Goal: Task Accomplishment & Management: Complete application form

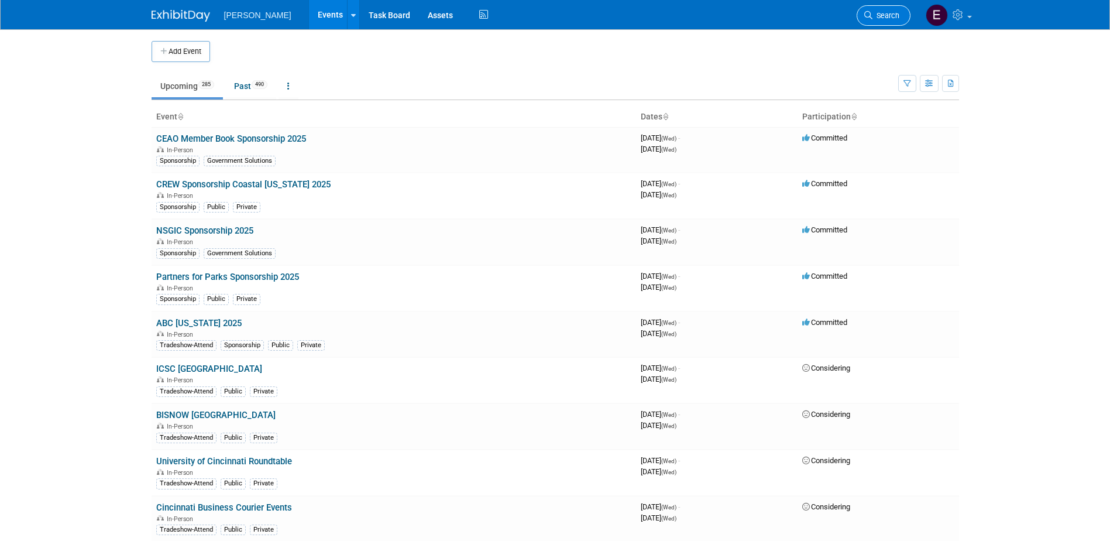
click at [892, 11] on link "Search" at bounding box center [884, 15] width 54 height 20
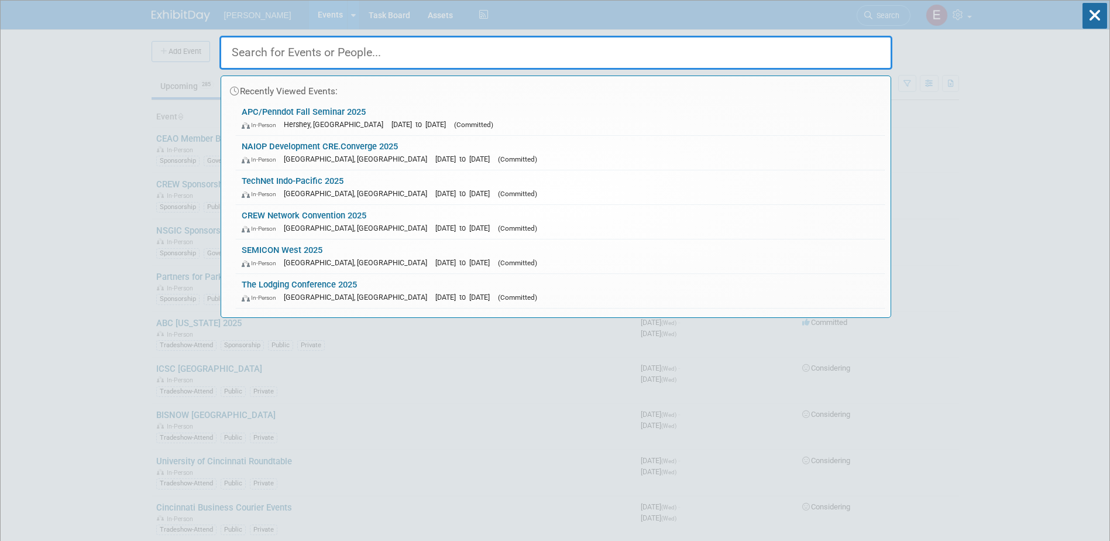
click at [321, 56] on input "text" at bounding box center [555, 53] width 673 height 34
paste input "SAME Poland Field Chapter INDUSTRY GOVERNMENT ENGAGEMENT EVENT"
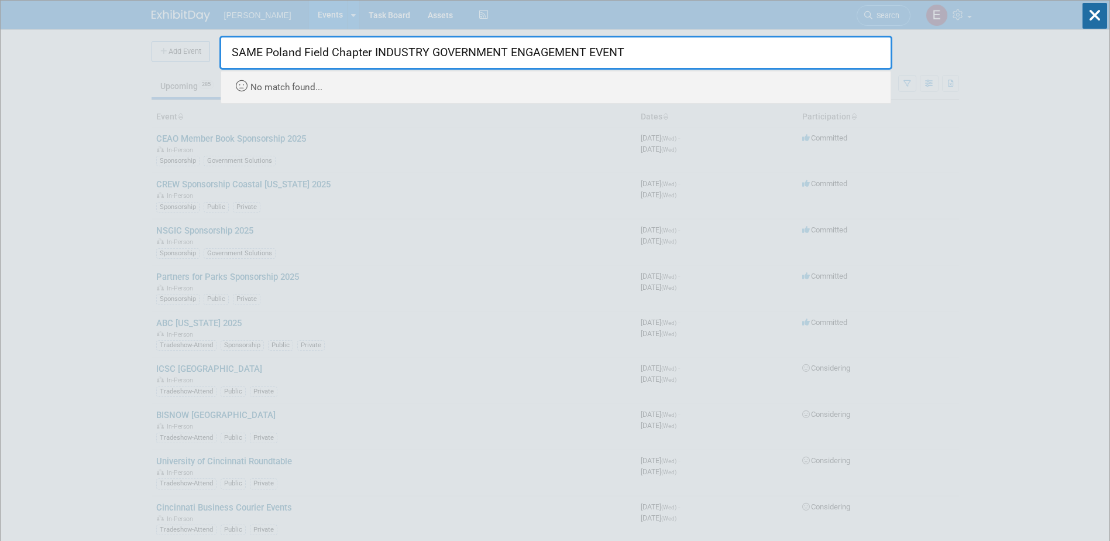
type input "SAME Poland Field Chapter INDUSTRY GOVERNMENT ENGAGEMENT EVENT"
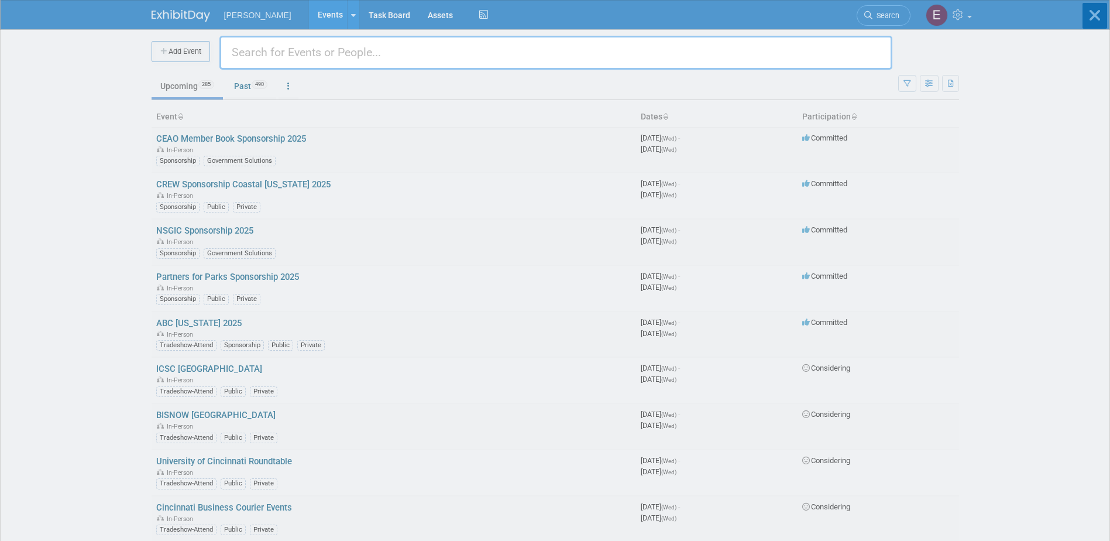
click at [181, 53] on body "[PERSON_NAME] Events Add Event Bulk Upload Events Shareable Event Boards Recent…" at bounding box center [555, 270] width 1110 height 541
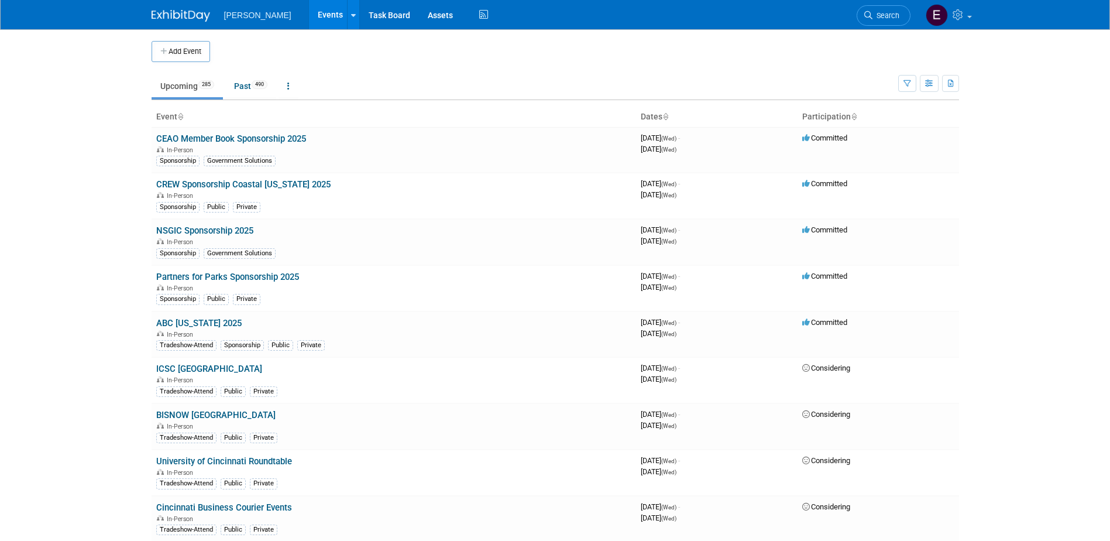
click at [194, 49] on button "Add Event" at bounding box center [181, 51] width 59 height 21
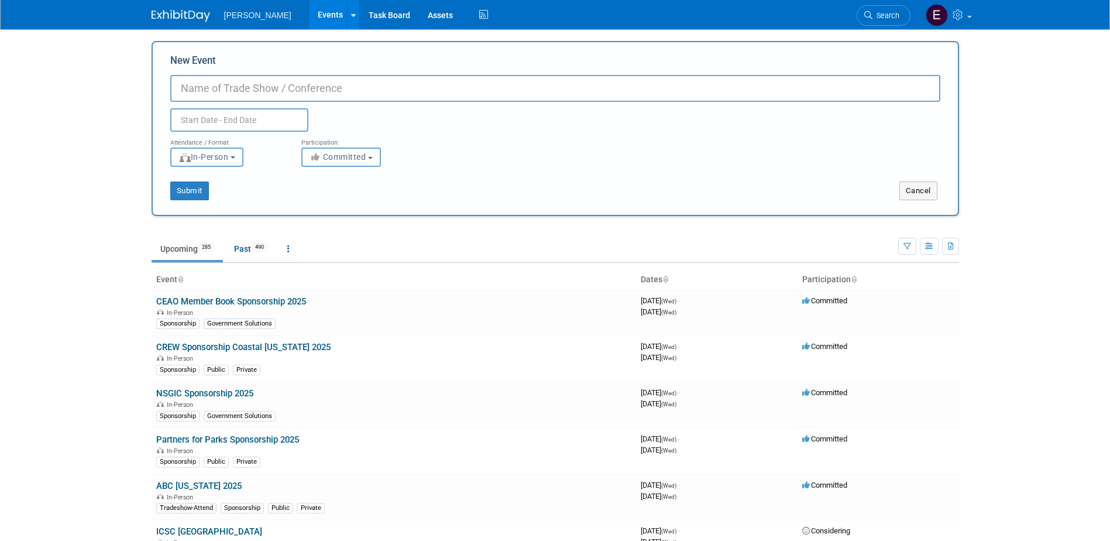
paste input "SAME Poland Field Chapter INDUSTRY GOVERNMENT ENGAGEMENT EVENT"
drag, startPoint x: 574, startPoint y: 85, endPoint x: 312, endPoint y: 85, distance: 262.2
click at [312, 85] on input "SAME Poland Field Chapter INDUSTRY GOVERNMENT ENGAGEMENT EVENT" at bounding box center [555, 88] width 770 height 27
type input "SAME Poland Field Chapter Industry Government Engagement Event 2025"
click at [217, 117] on input "text" at bounding box center [239, 119] width 138 height 23
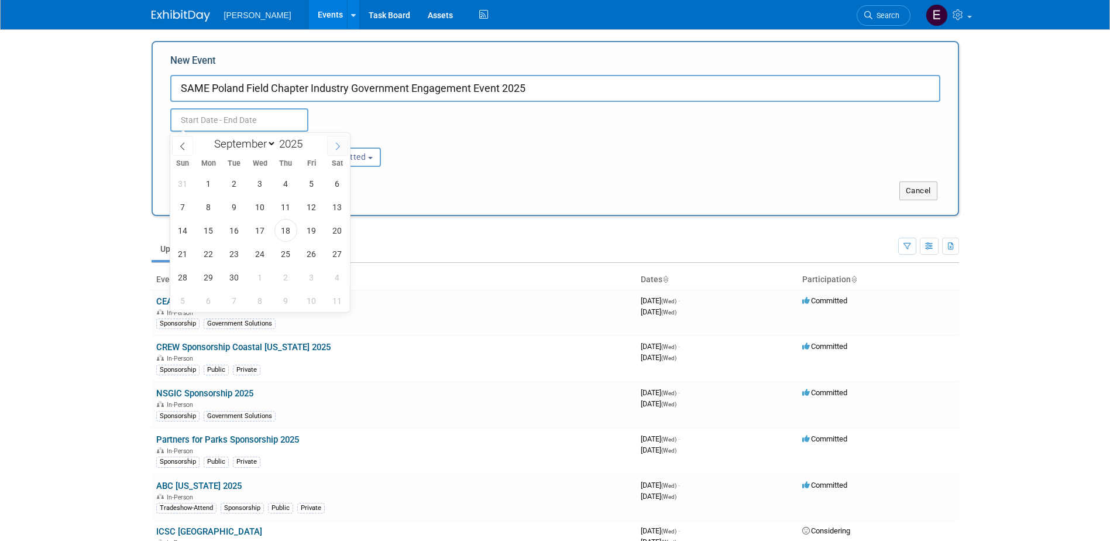
click at [338, 142] on icon at bounding box center [338, 146] width 8 height 8
select select "9"
click at [289, 250] on span "23" at bounding box center [285, 253] width 23 height 23
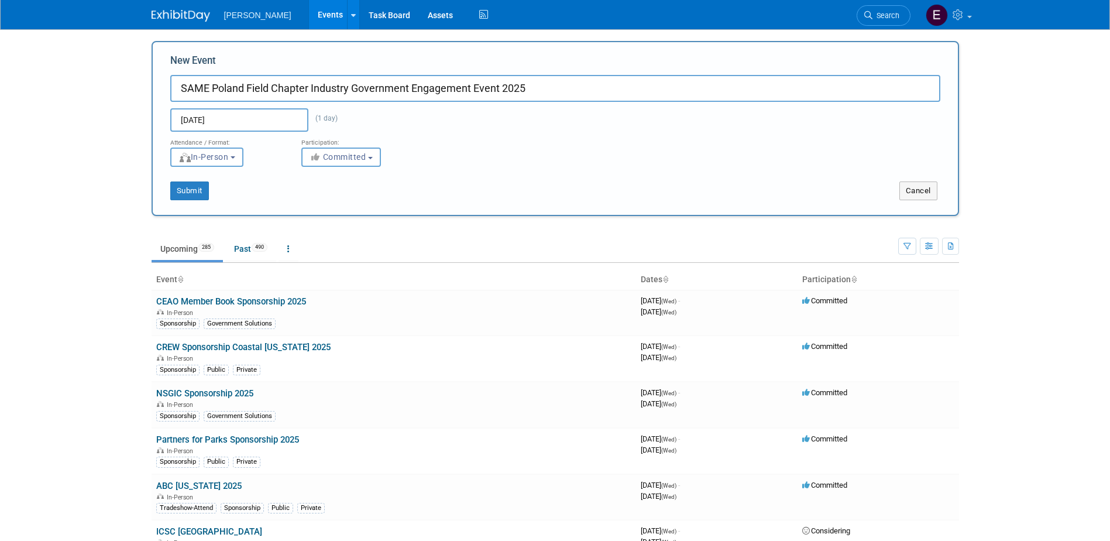
type input "[DATE] to [DATE]"
click at [196, 193] on button "Submit" at bounding box center [189, 190] width 39 height 19
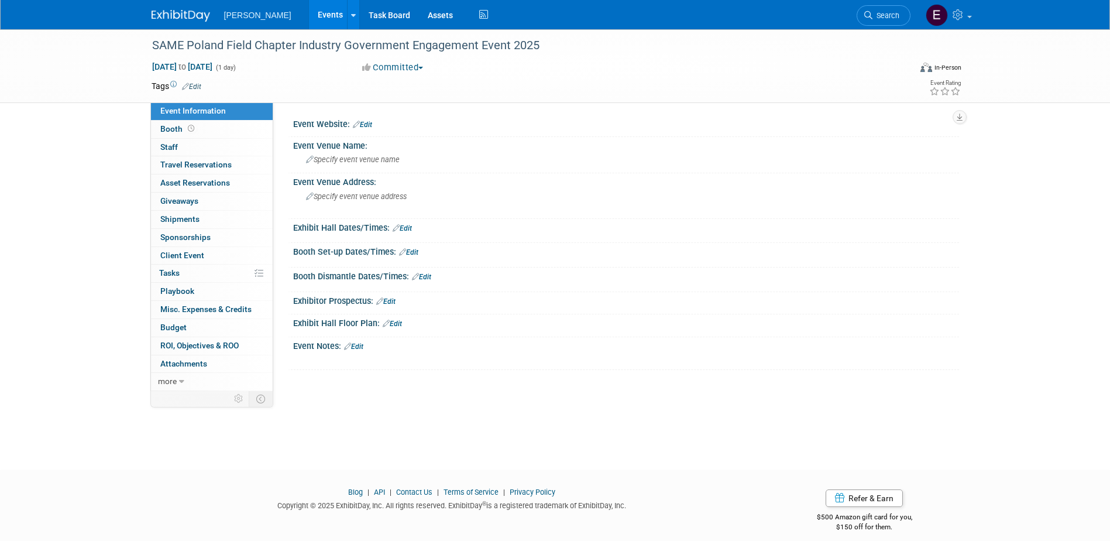
click at [192, 80] on td "Tags Edit" at bounding box center [177, 86] width 50 height 12
click at [193, 85] on link "Edit" at bounding box center [191, 87] width 19 height 8
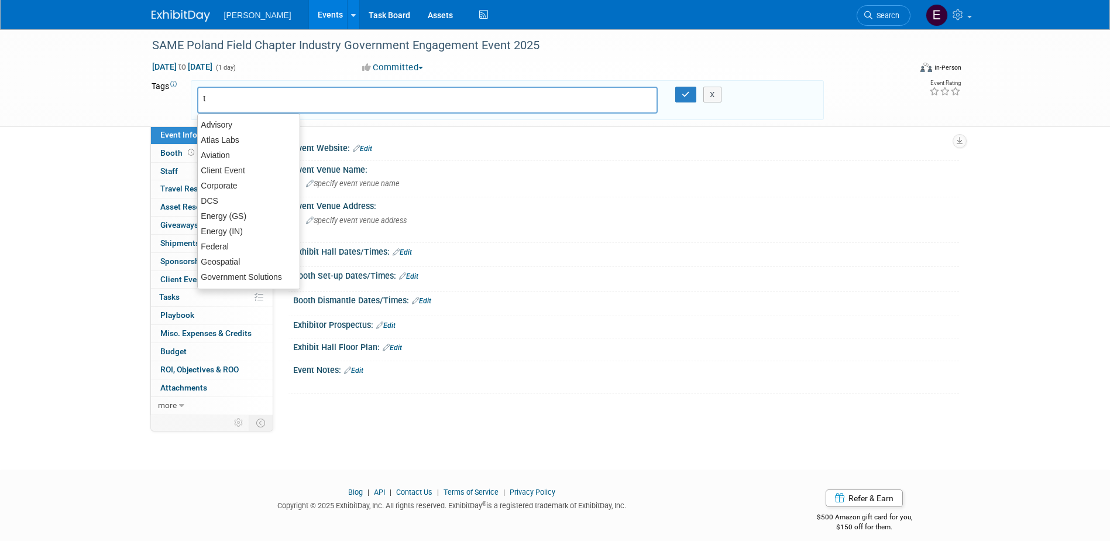
type input "tr"
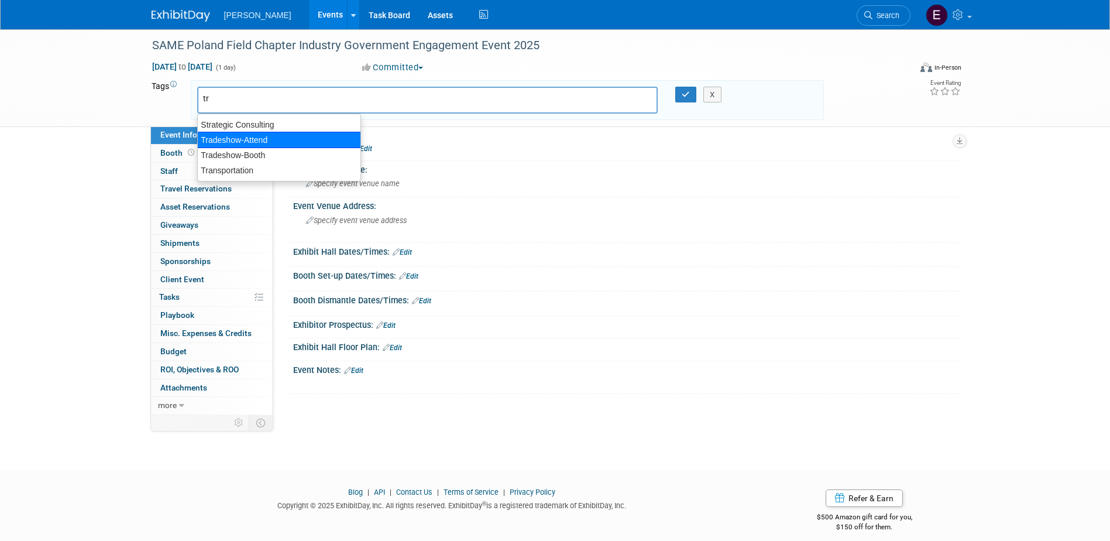
click at [255, 135] on div "Tradeshow-Attend" at bounding box center [279, 140] width 164 height 16
type input "Tradeshow-Attend"
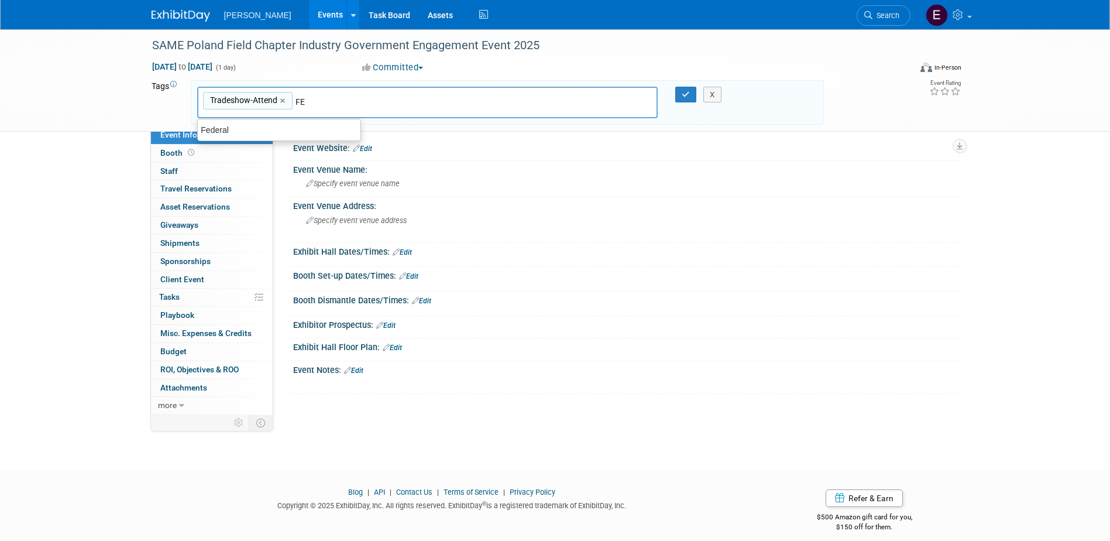
type input "FED"
click at [253, 135] on div "Federal" at bounding box center [279, 129] width 163 height 15
type input "Tradeshow-Attend, Federal"
click at [677, 98] on button "button" at bounding box center [685, 95] width 21 height 16
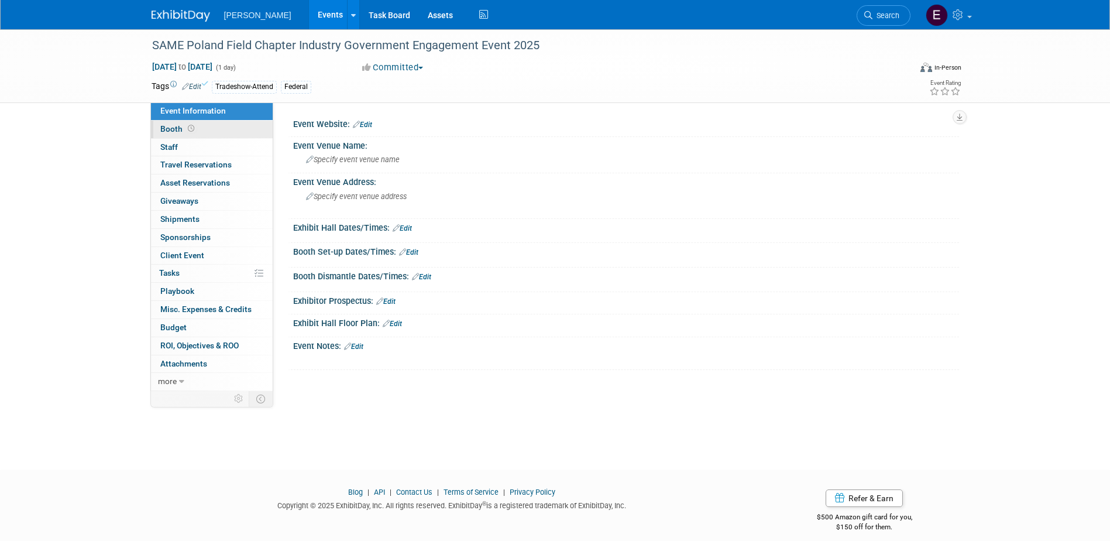
click at [203, 126] on link "Booth" at bounding box center [212, 130] width 122 height 18
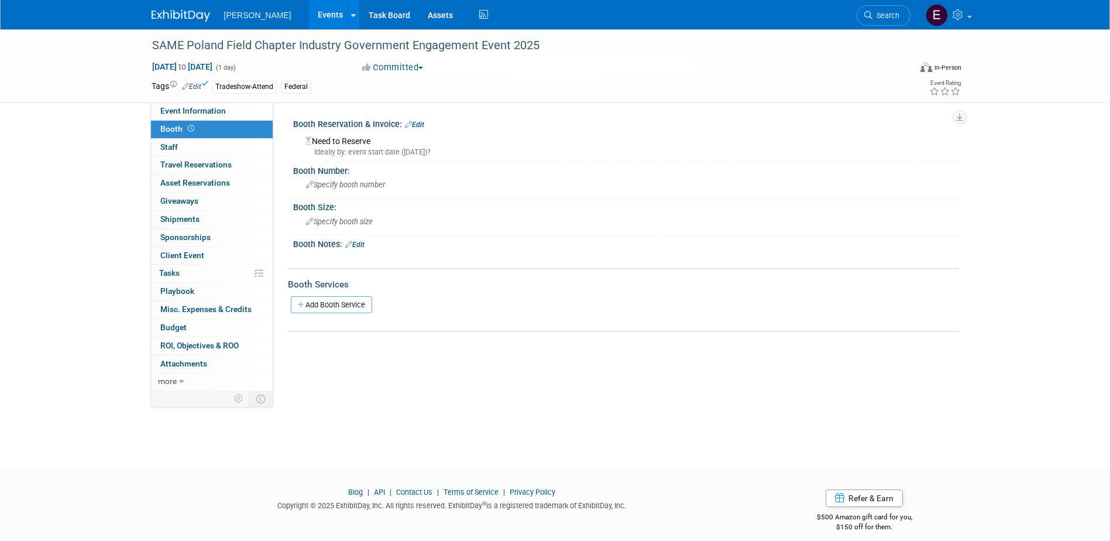
click at [423, 122] on link "Edit" at bounding box center [414, 125] width 19 height 8
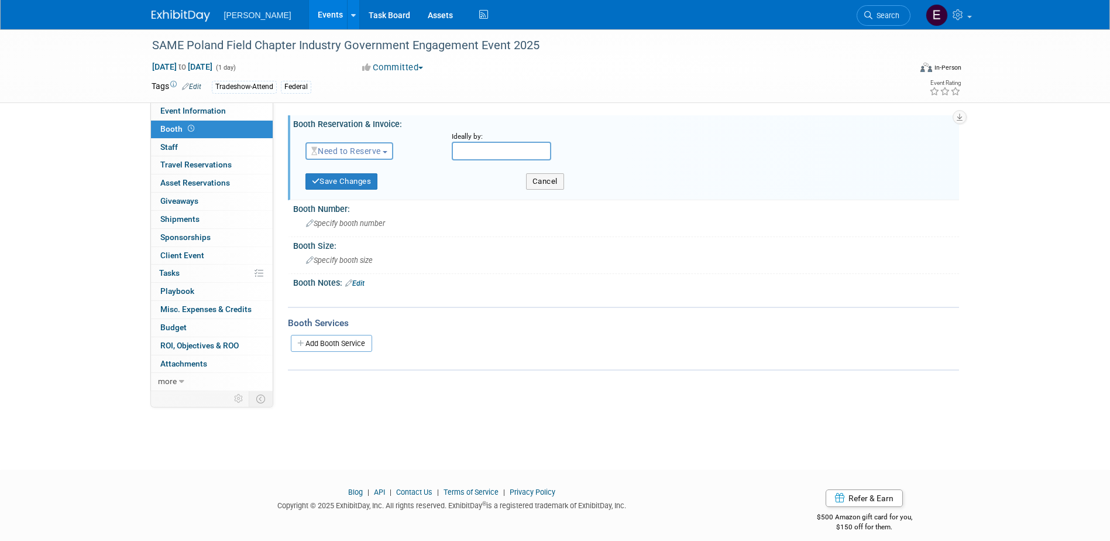
click at [375, 147] on span "Need to Reserve" at bounding box center [346, 150] width 70 height 9
click at [353, 200] on link "No Reservation Required" at bounding box center [368, 203] width 125 height 16
click at [341, 176] on button "Save Changes" at bounding box center [341, 181] width 73 height 16
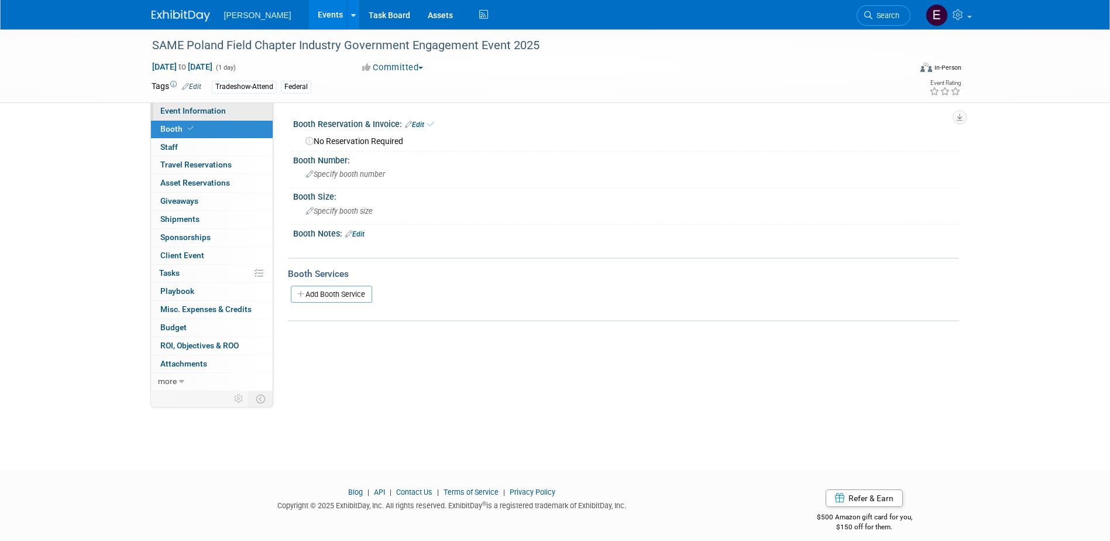
click at [222, 110] on span "Event Information" at bounding box center [193, 110] width 66 height 9
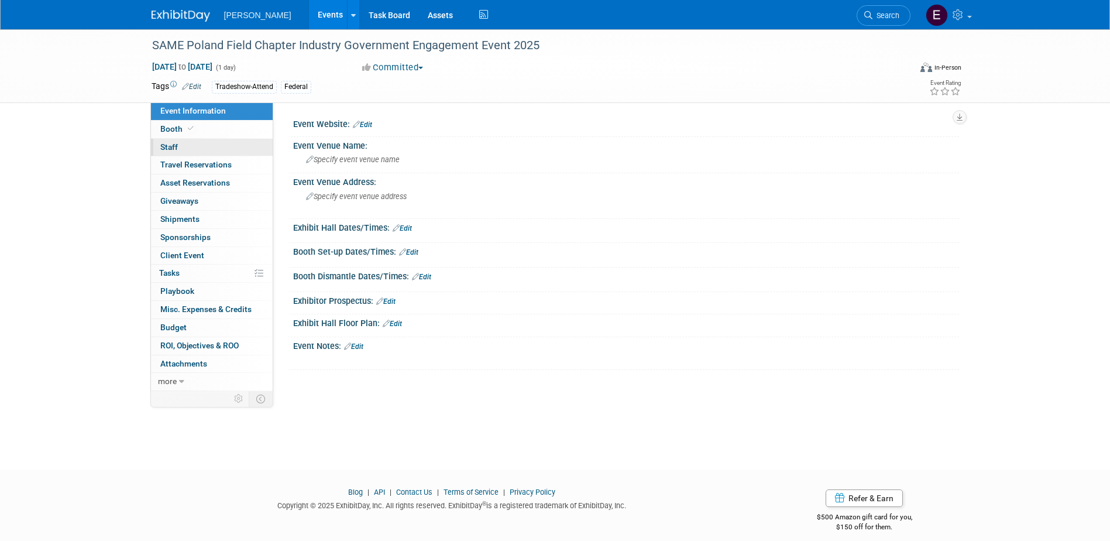
click at [194, 149] on link "0 Staff 0" at bounding box center [212, 148] width 122 height 18
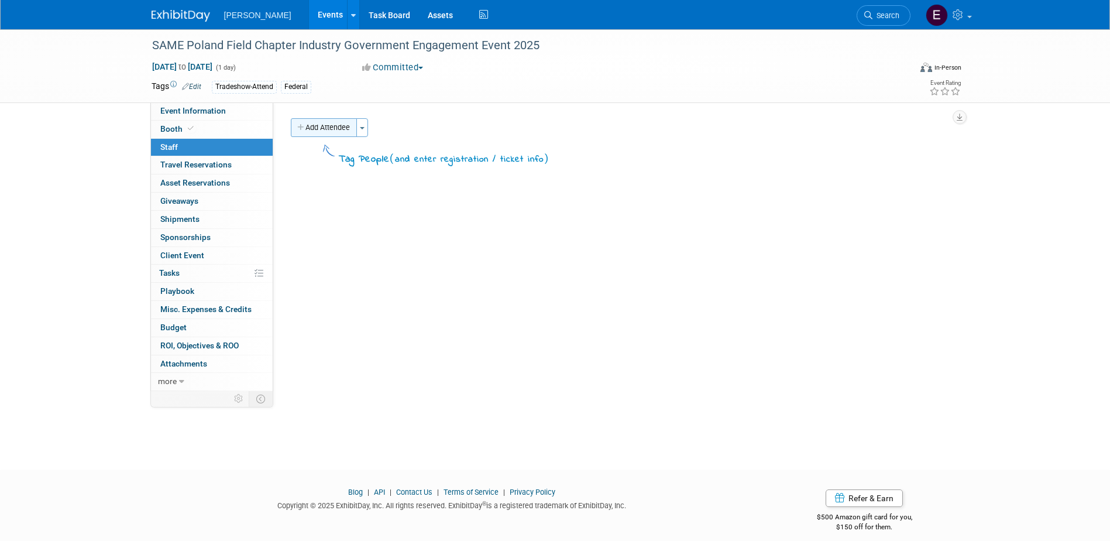
click at [315, 126] on button "Add Attendee" at bounding box center [324, 127] width 66 height 19
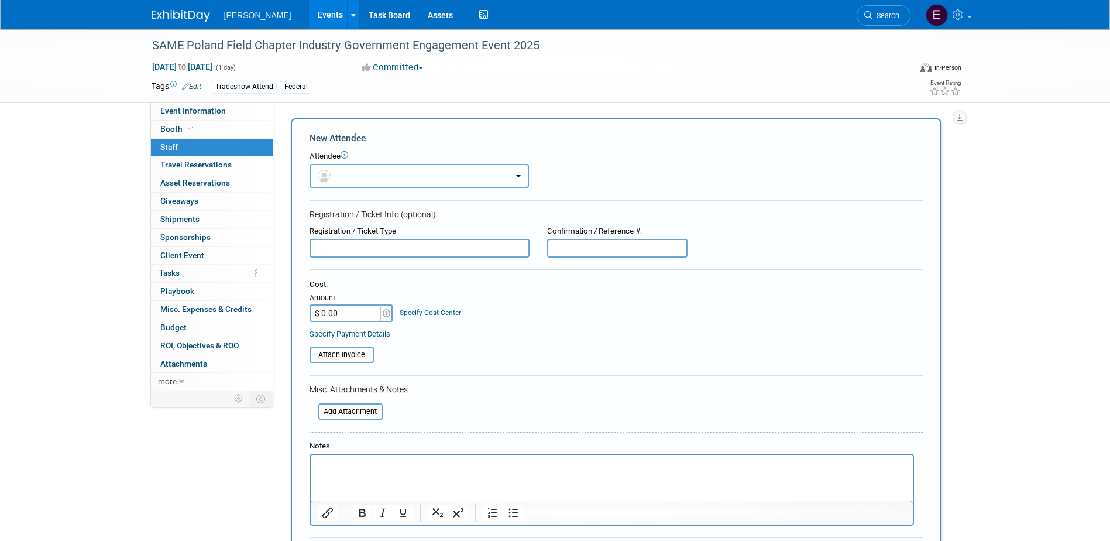
click at [339, 172] on button "button" at bounding box center [419, 176] width 219 height 24
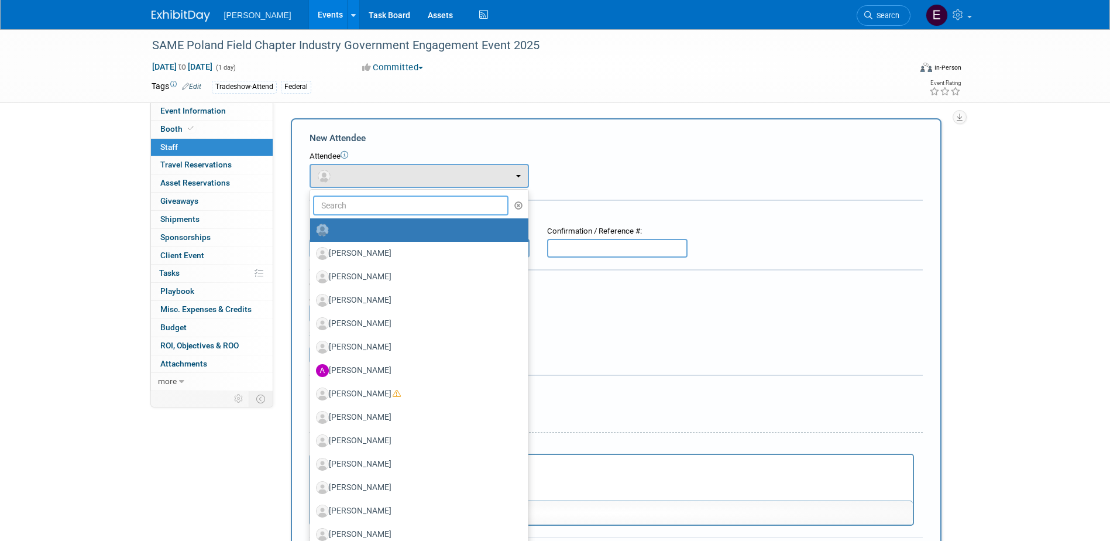
click at [351, 207] on input "text" at bounding box center [411, 205] width 196 height 20
type input "MARCO"
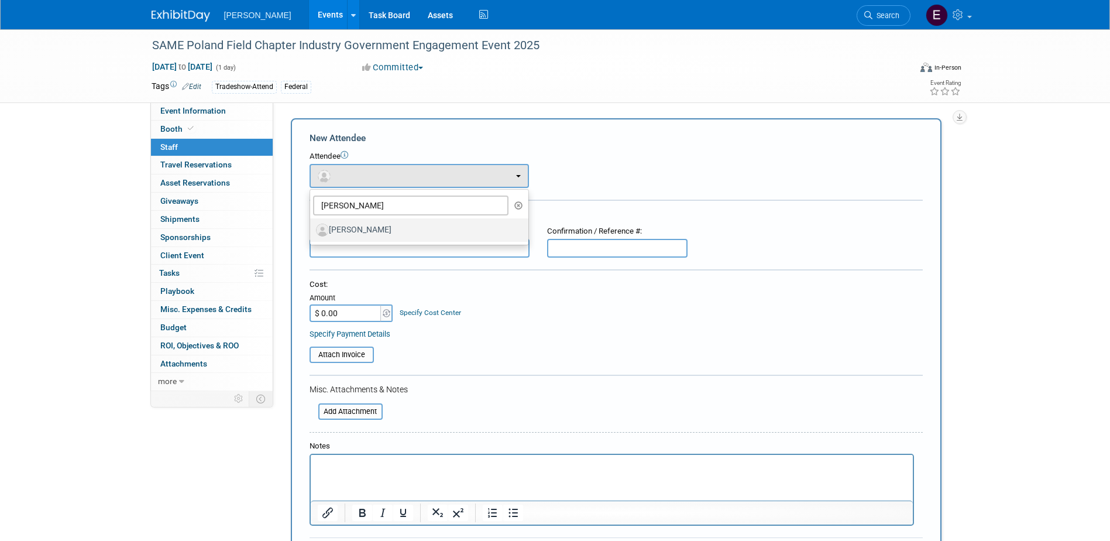
click at [367, 233] on label "Marco Rossetto" at bounding box center [416, 230] width 201 height 19
click at [312, 232] on input "Marco Rossetto" at bounding box center [308, 229] width 8 height 8
select select "e769ae2e-b2ca-48f5-8e40-822c917c9d21"
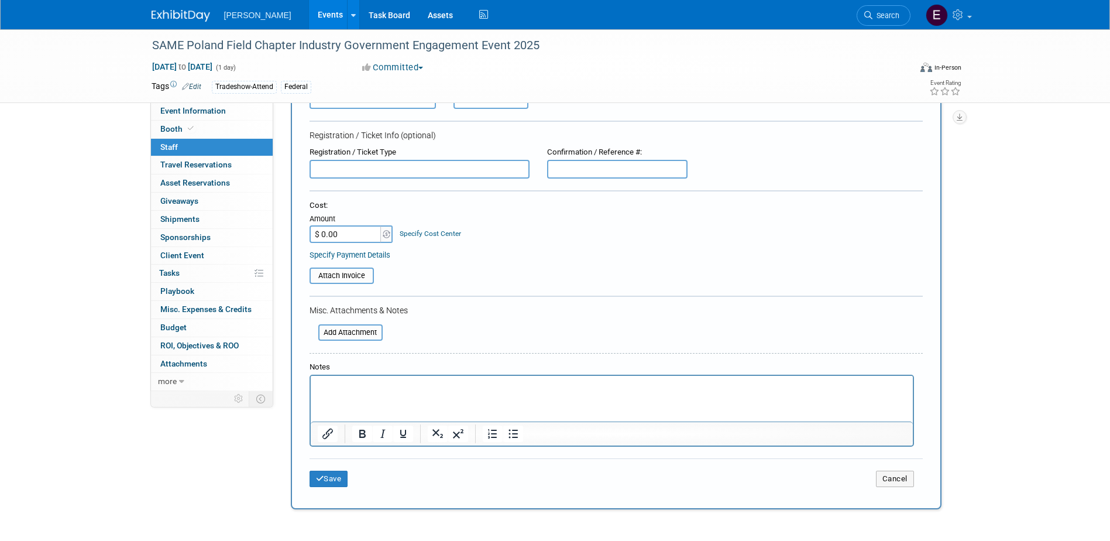
scroll to position [117, 0]
click at [345, 165] on input "text" at bounding box center [420, 168] width 220 height 19
click at [351, 383] on p "Rich Text Area. Press ALT-0 for help." at bounding box center [611, 386] width 589 height 12
click at [358, 252] on link "Specify Payment Details" at bounding box center [350, 254] width 81 height 9
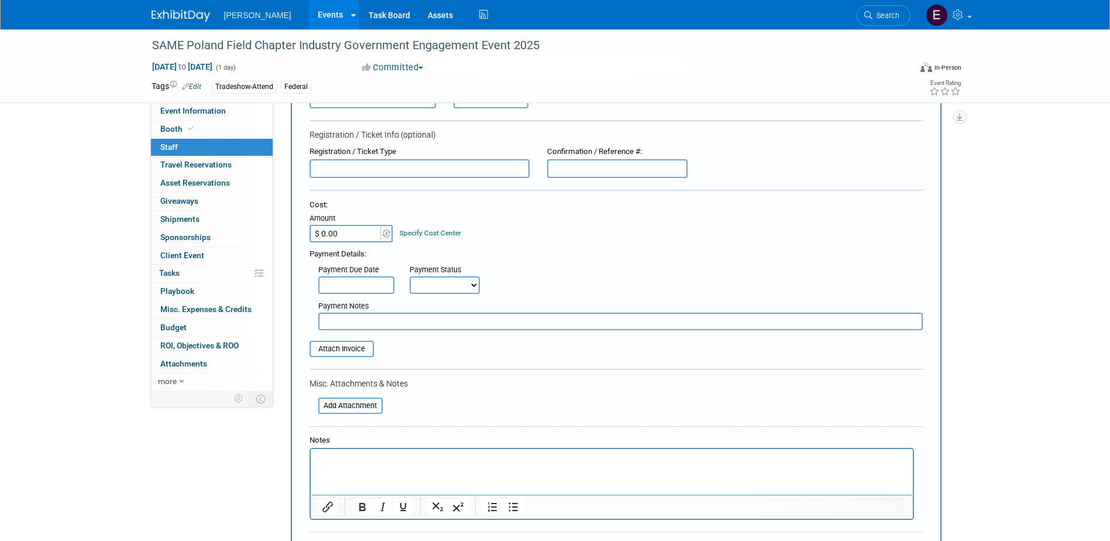
click at [353, 315] on input "text" at bounding box center [620, 322] width 605 height 18
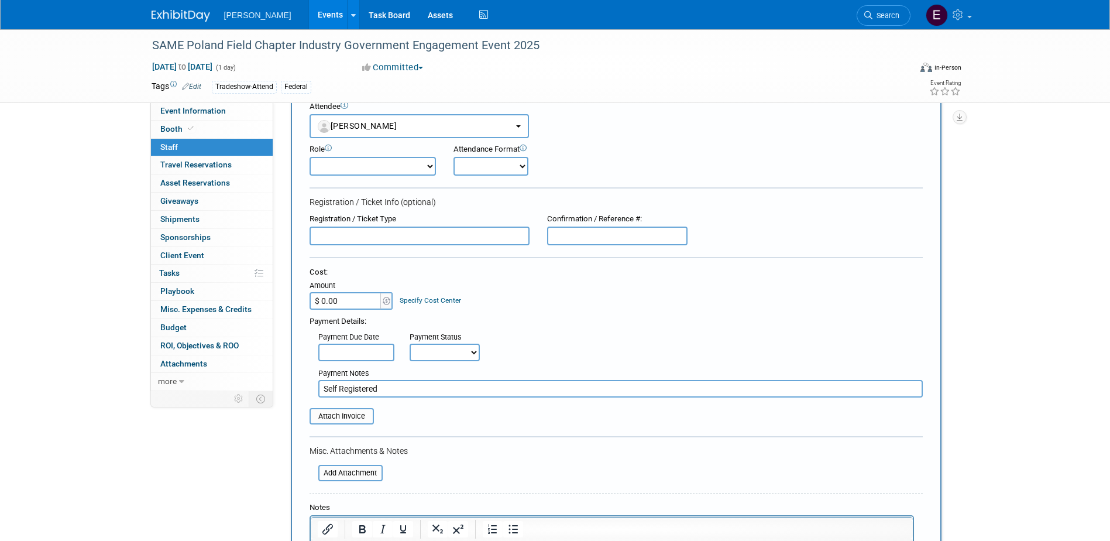
scroll to position [0, 0]
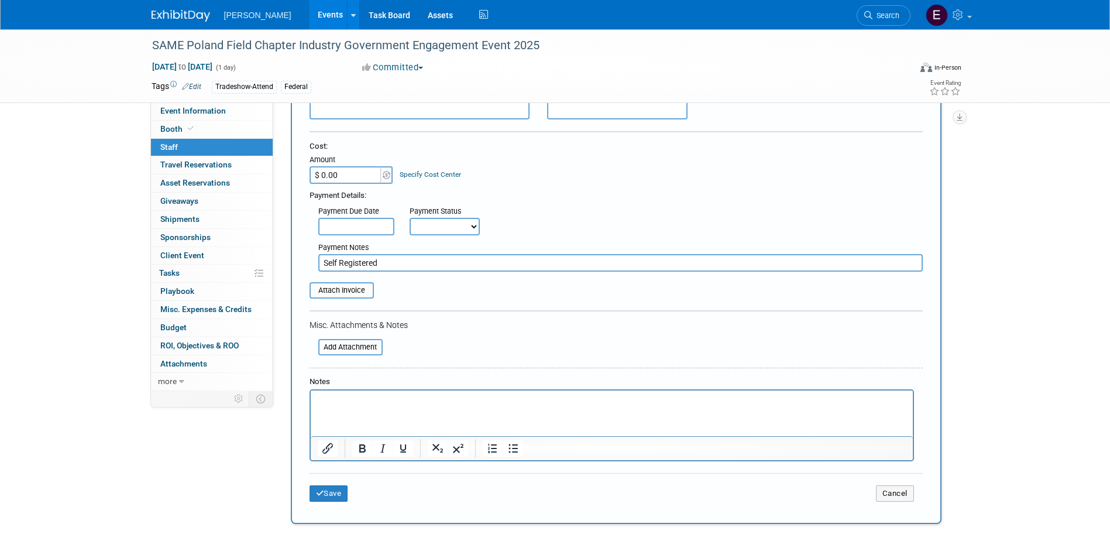
type input "Self Registered"
click at [328, 492] on button "Save" at bounding box center [329, 493] width 39 height 16
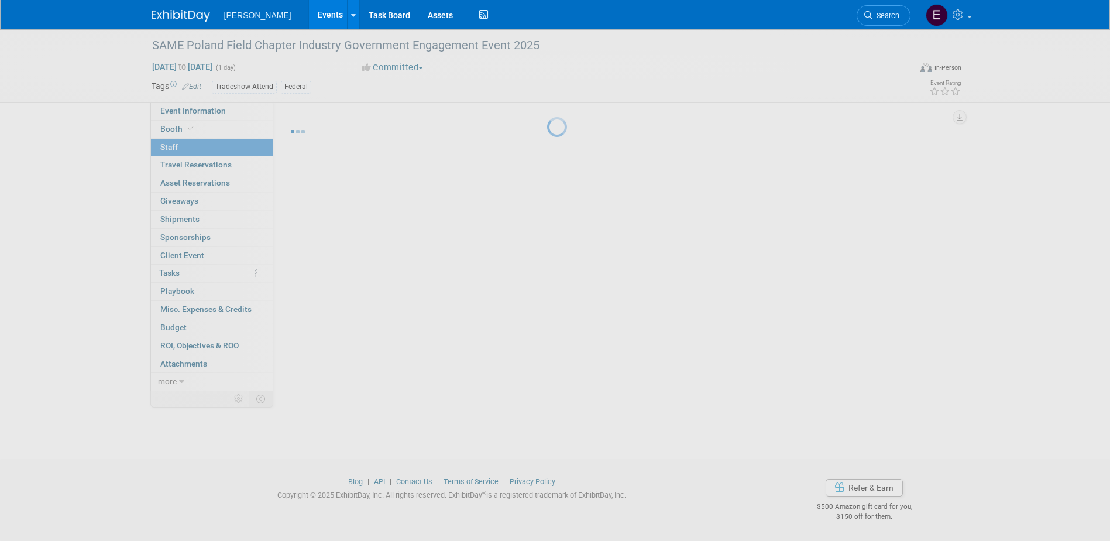
scroll to position [11, 0]
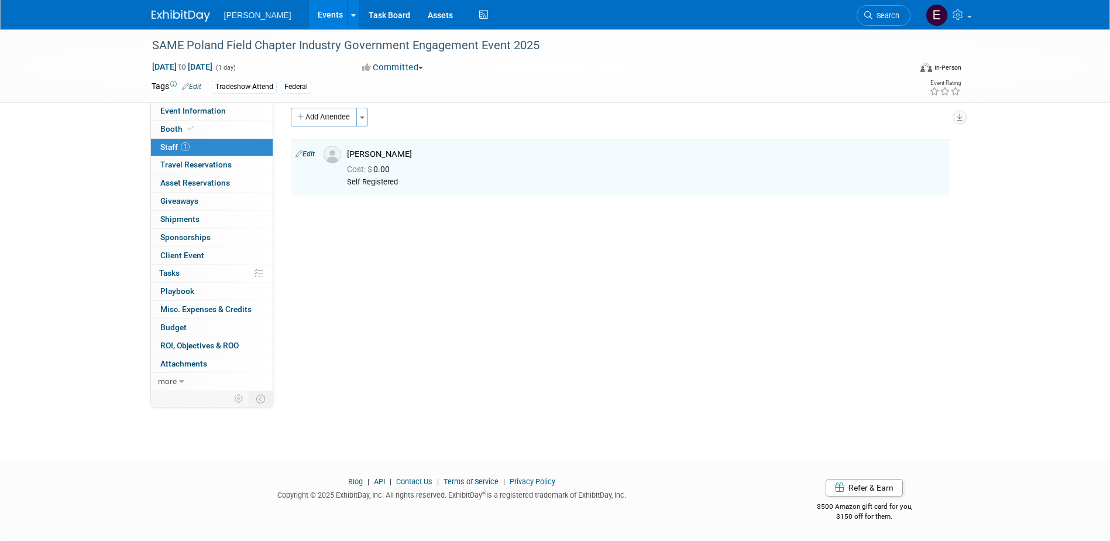
click at [198, 102] on div "SAME Poland Field Chapter Industry Government Engagement Event 2025 Oct 23, 202…" at bounding box center [555, 66] width 1110 height 74
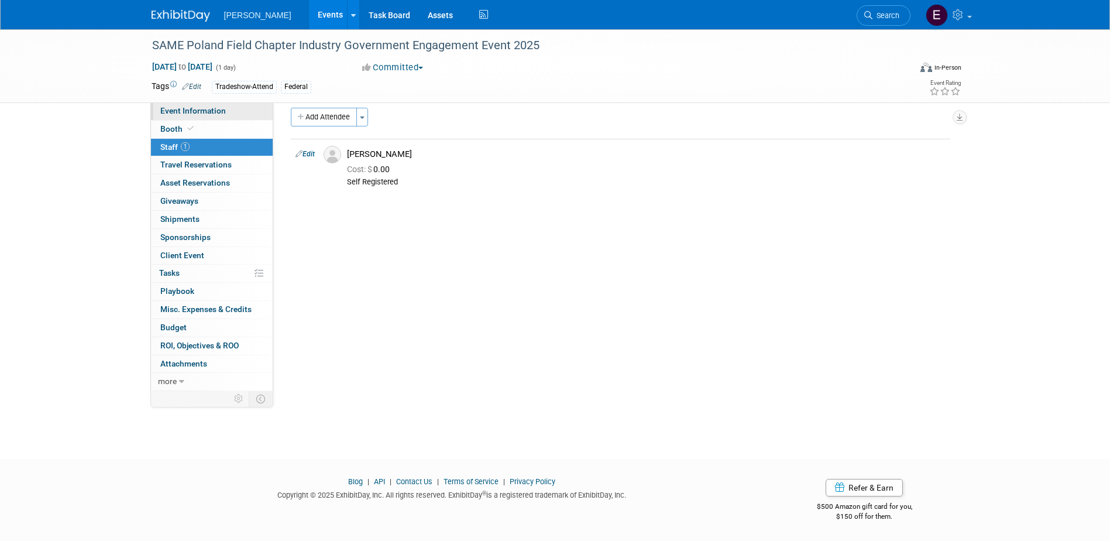
click at [201, 110] on span "Event Information" at bounding box center [193, 110] width 66 height 9
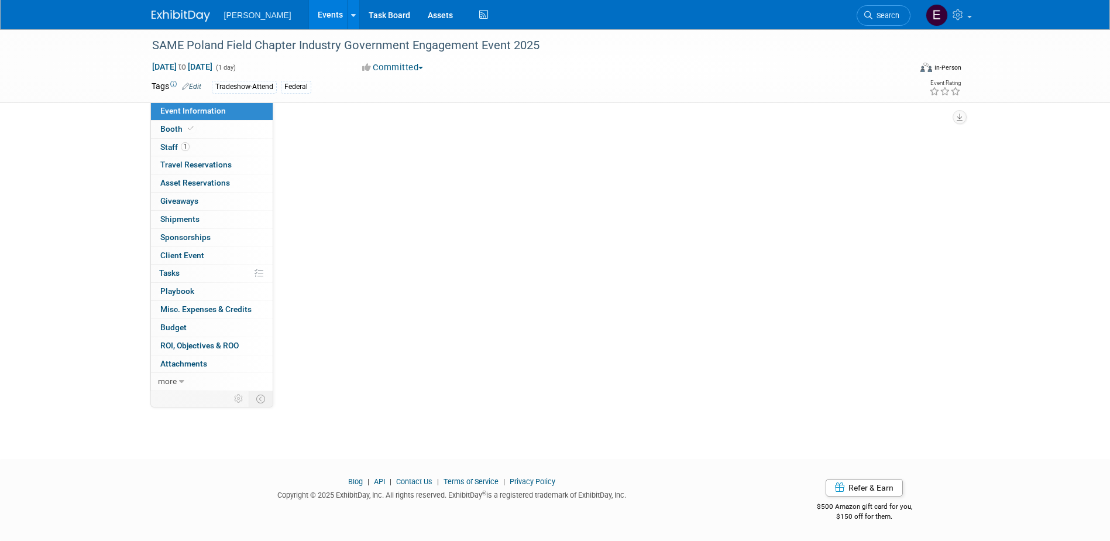
scroll to position [0, 0]
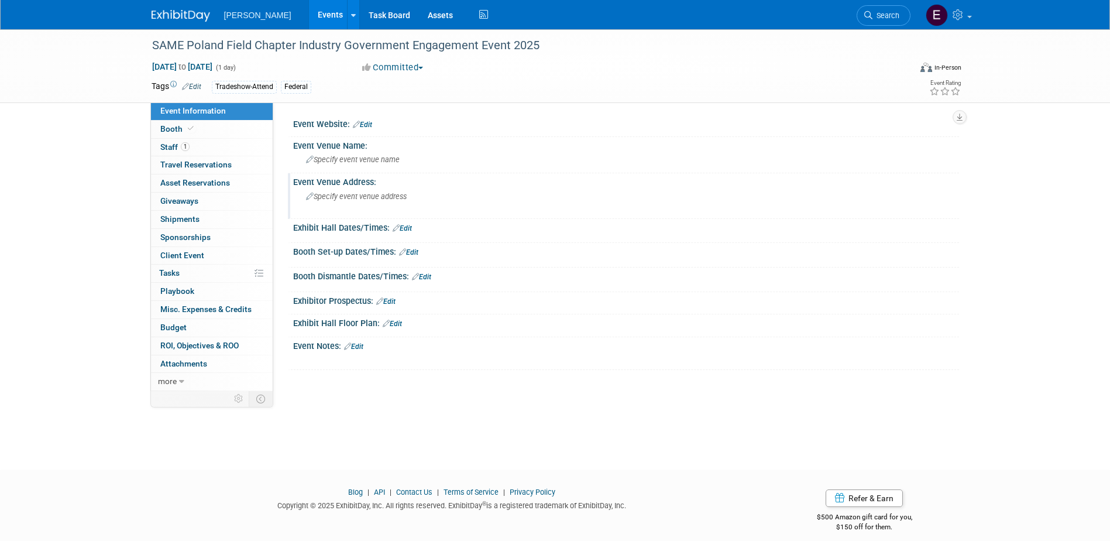
click at [337, 204] on div "Specify event venue address" at bounding box center [432, 200] width 260 height 27
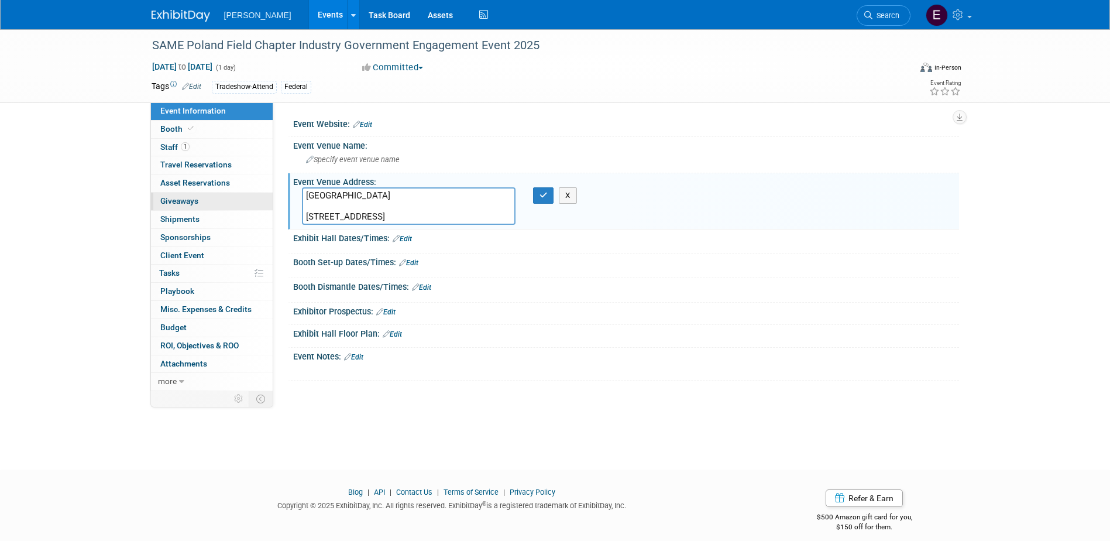
drag, startPoint x: 407, startPoint y: 194, endPoint x: 248, endPoint y: 201, distance: 158.8
click at [248, 201] on div "Event Information Event Info Booth Booth 1 Staff 1 Staff 0 Travel Reservations …" at bounding box center [555, 210] width 825 height 362
click at [411, 197] on textarea "Sheraton Poznan Hotel 3 Bukowska #9 60-809 Poznań Poland" at bounding box center [409, 205] width 214 height 37
click at [406, 195] on textarea "Sheraton Poznan Hotel 3 Bukowska #9 60-809 Poznań Poland" at bounding box center [409, 205] width 214 height 37
drag, startPoint x: 375, startPoint y: 195, endPoint x: 286, endPoint y: 194, distance: 88.4
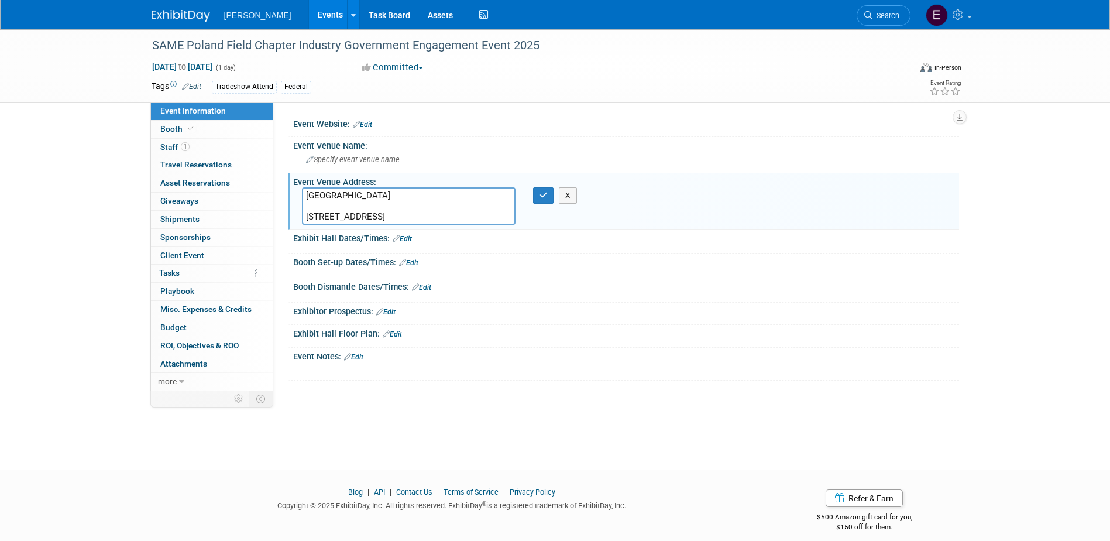
click at [286, 194] on div "Event Website: Edit Event Venue Name: Specify event venue name X" at bounding box center [616, 246] width 686 height 289
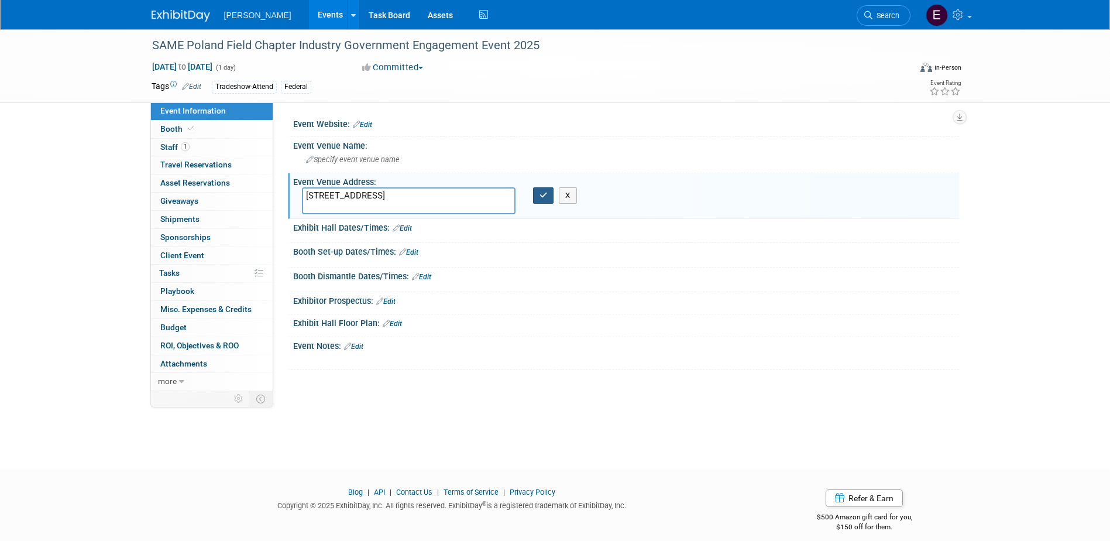
type textarea "3 Bukowska #9 60-809 Poznań Poland"
click at [543, 193] on icon "button" at bounding box center [544, 195] width 8 height 8
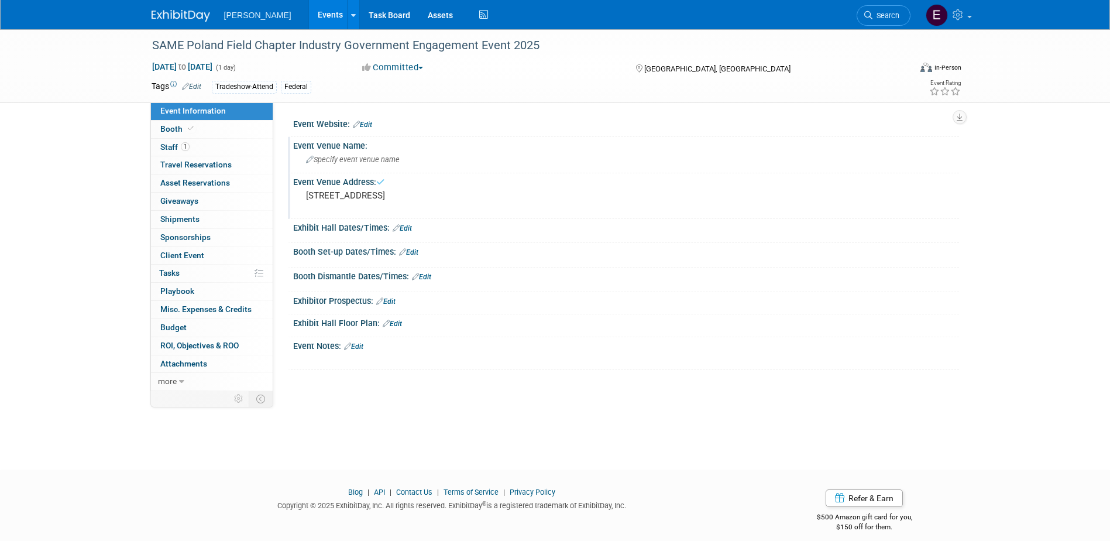
click at [334, 163] on span "Specify event venue name" at bounding box center [353, 159] width 94 height 9
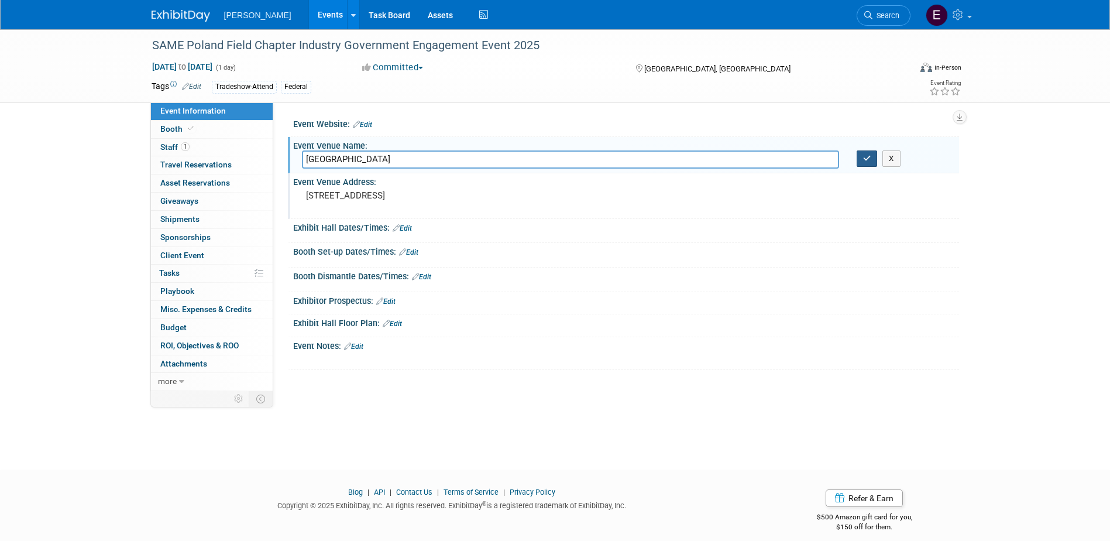
type input "Sheraton Poznan Hotel"
click at [870, 162] on icon "button" at bounding box center [867, 158] width 8 height 8
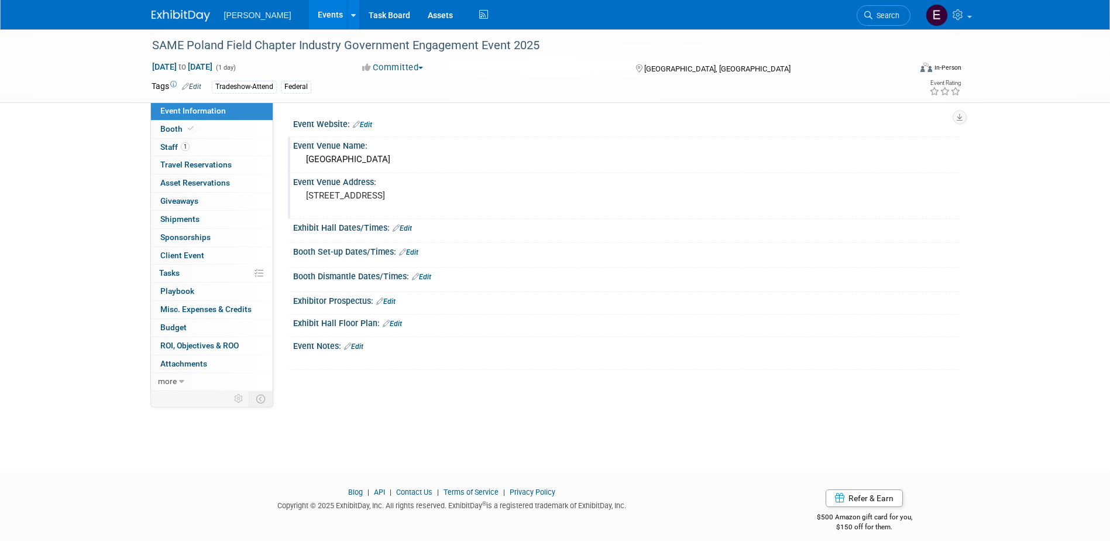
click at [368, 122] on link "Edit" at bounding box center [362, 125] width 19 height 8
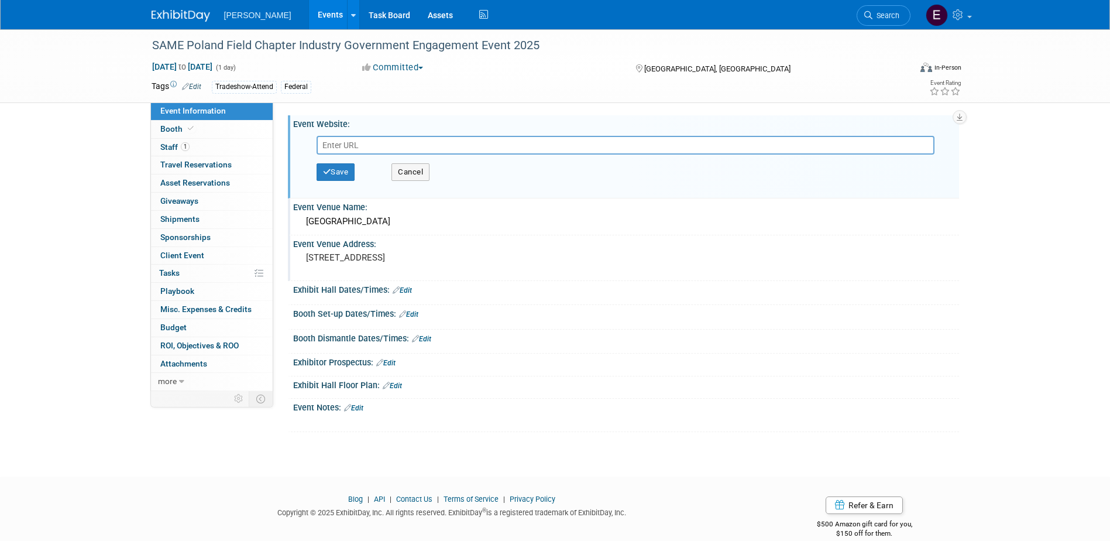
click at [369, 149] on input "text" at bounding box center [626, 145] width 618 height 19
type input "https://www.eventbrite.ca/e/same-poland-field-chapter-industry-government-engag…"
click at [345, 169] on button "Save" at bounding box center [336, 172] width 39 height 18
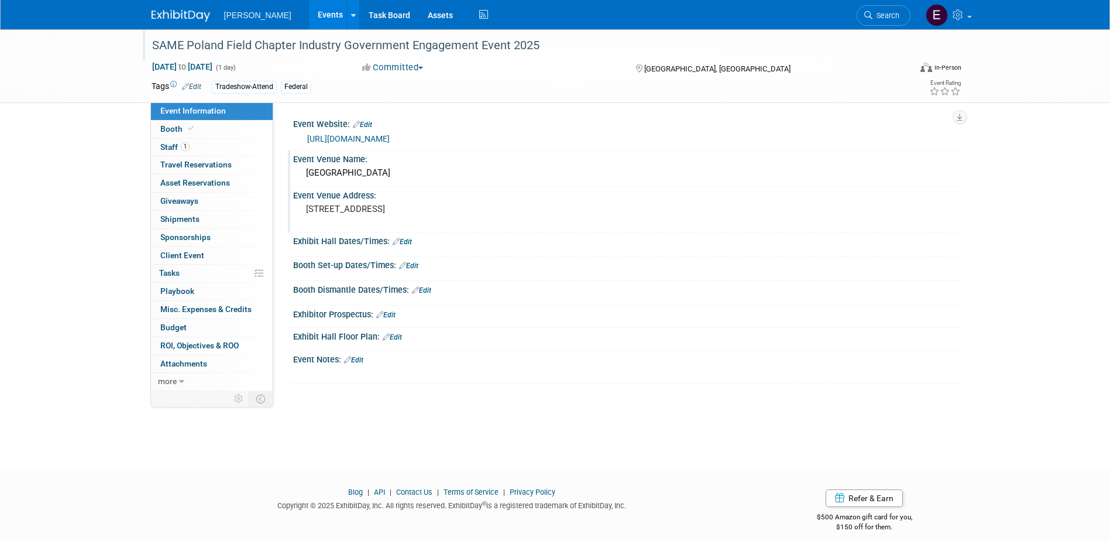
click at [358, 44] on div "SAME Poland Field Chapter Industry Government Engagement Event 2025" at bounding box center [520, 45] width 745 height 21
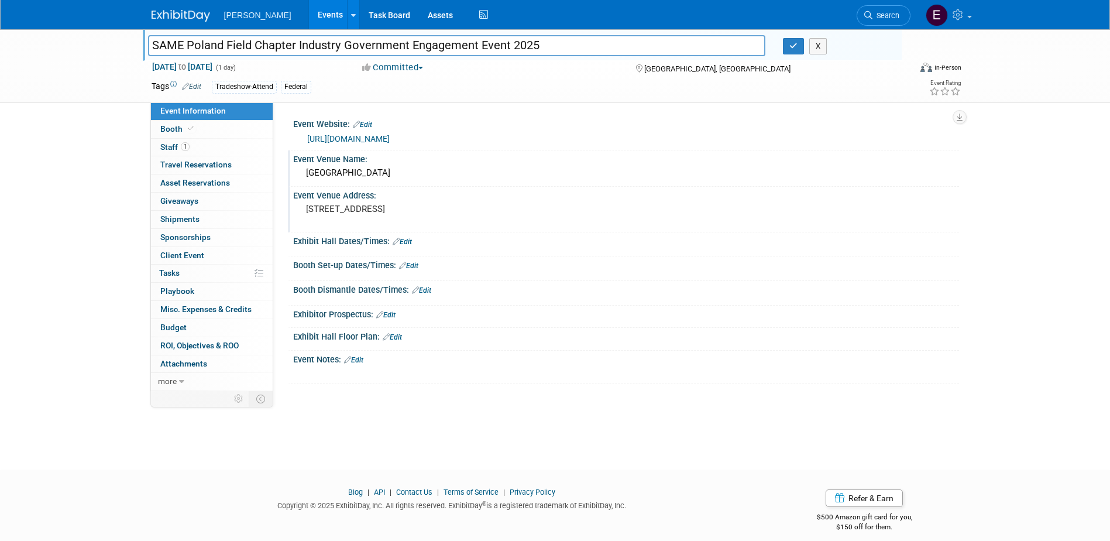
click at [358, 44] on input "SAME Poland Field Chapter Industry Government Engagement Event 2025" at bounding box center [457, 45] width 618 height 20
